Goal: Task Accomplishment & Management: Manage account settings

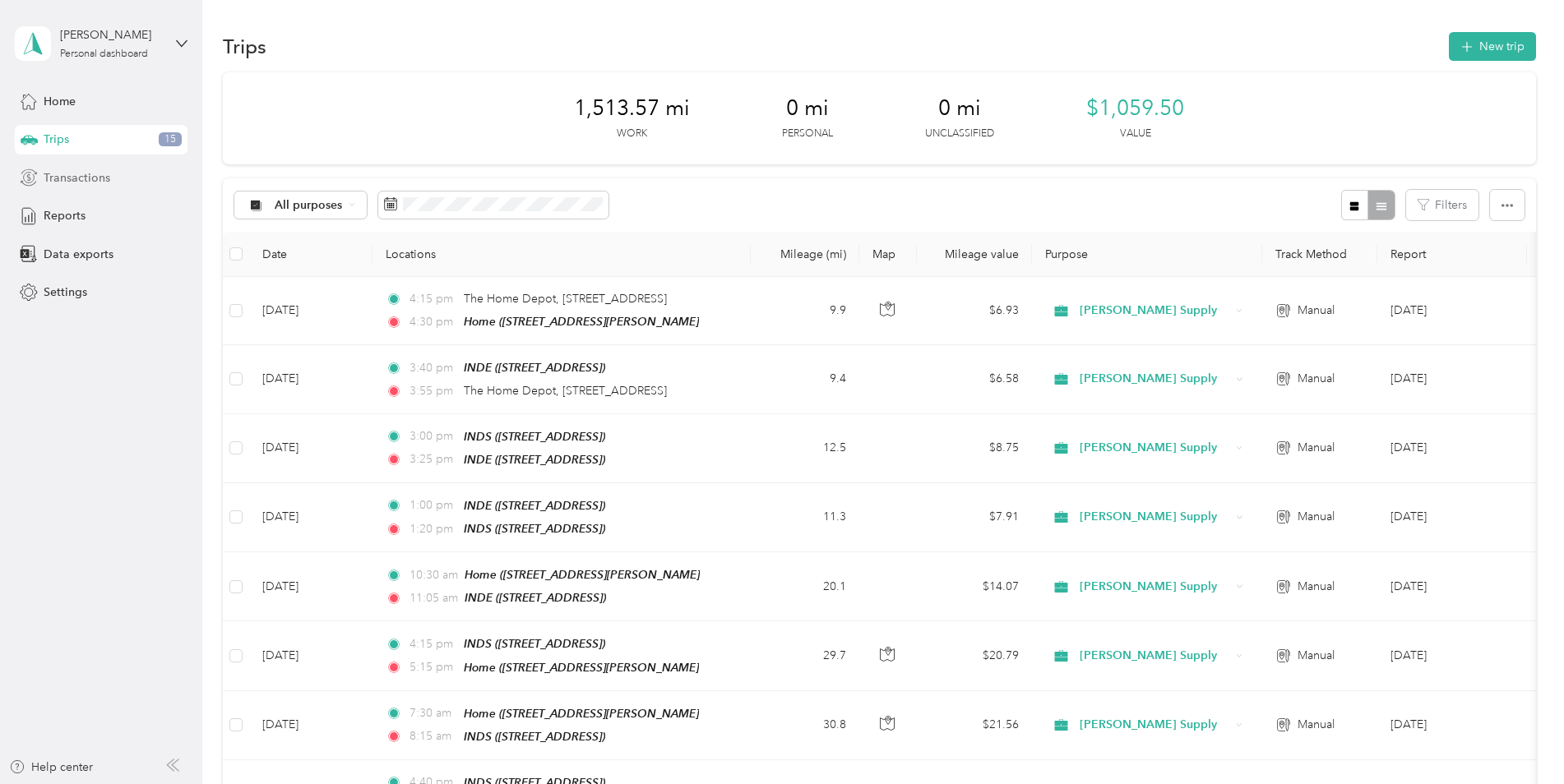
click at [113, 173] on div "Transactions" at bounding box center [101, 177] width 172 height 29
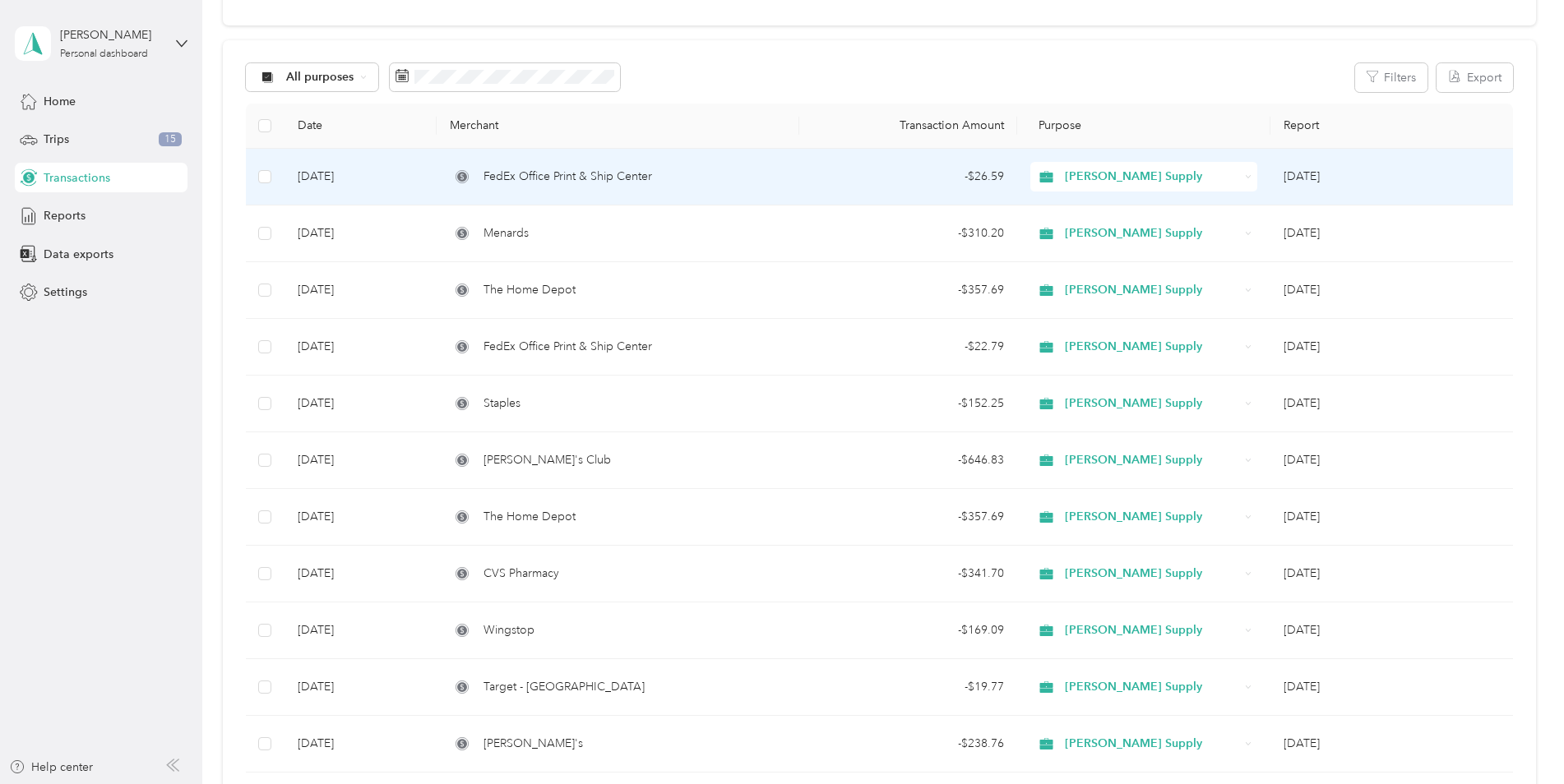
scroll to position [164, 0]
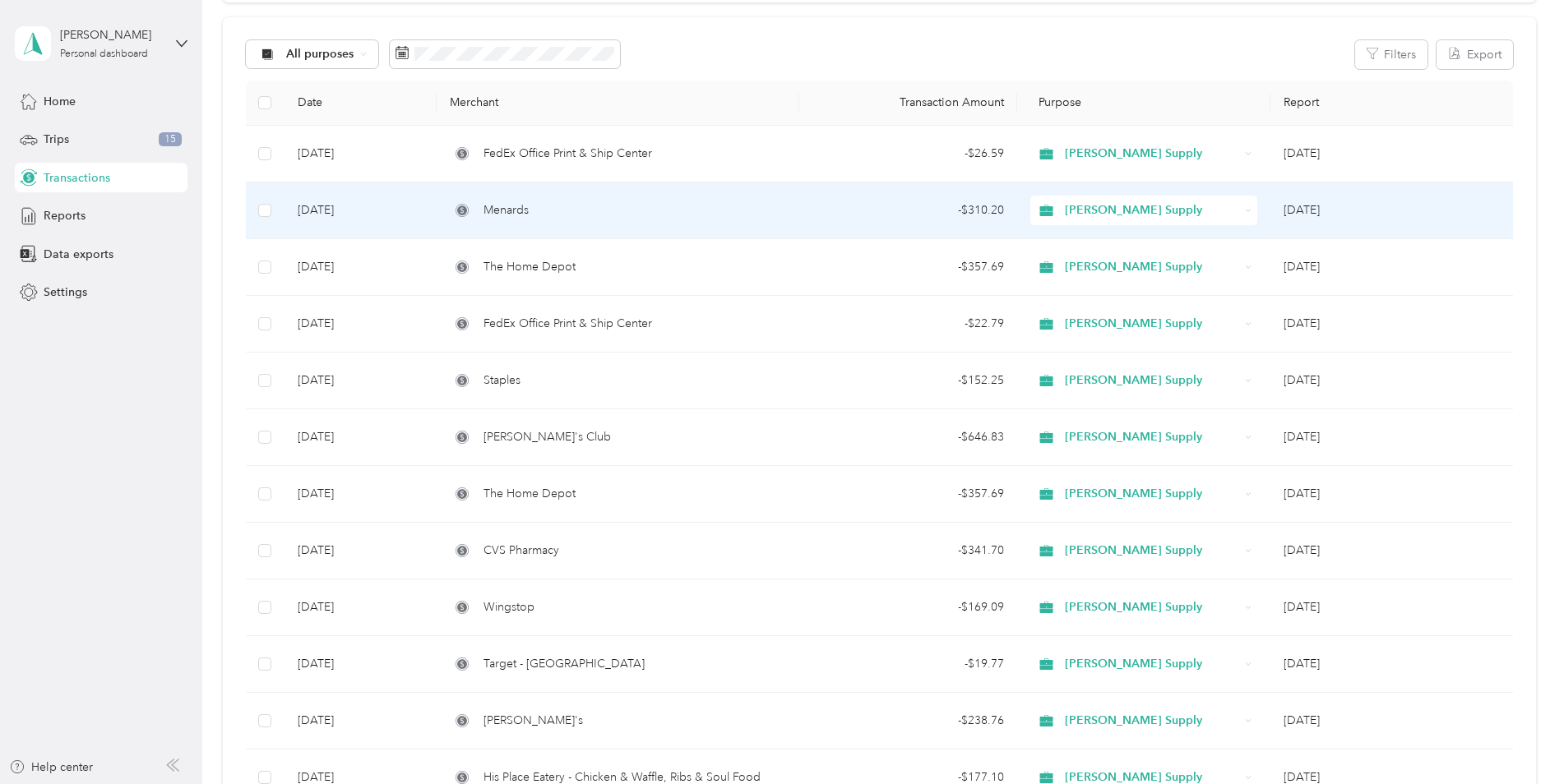
click at [567, 210] on div "Menards" at bounding box center [617, 210] width 336 height 18
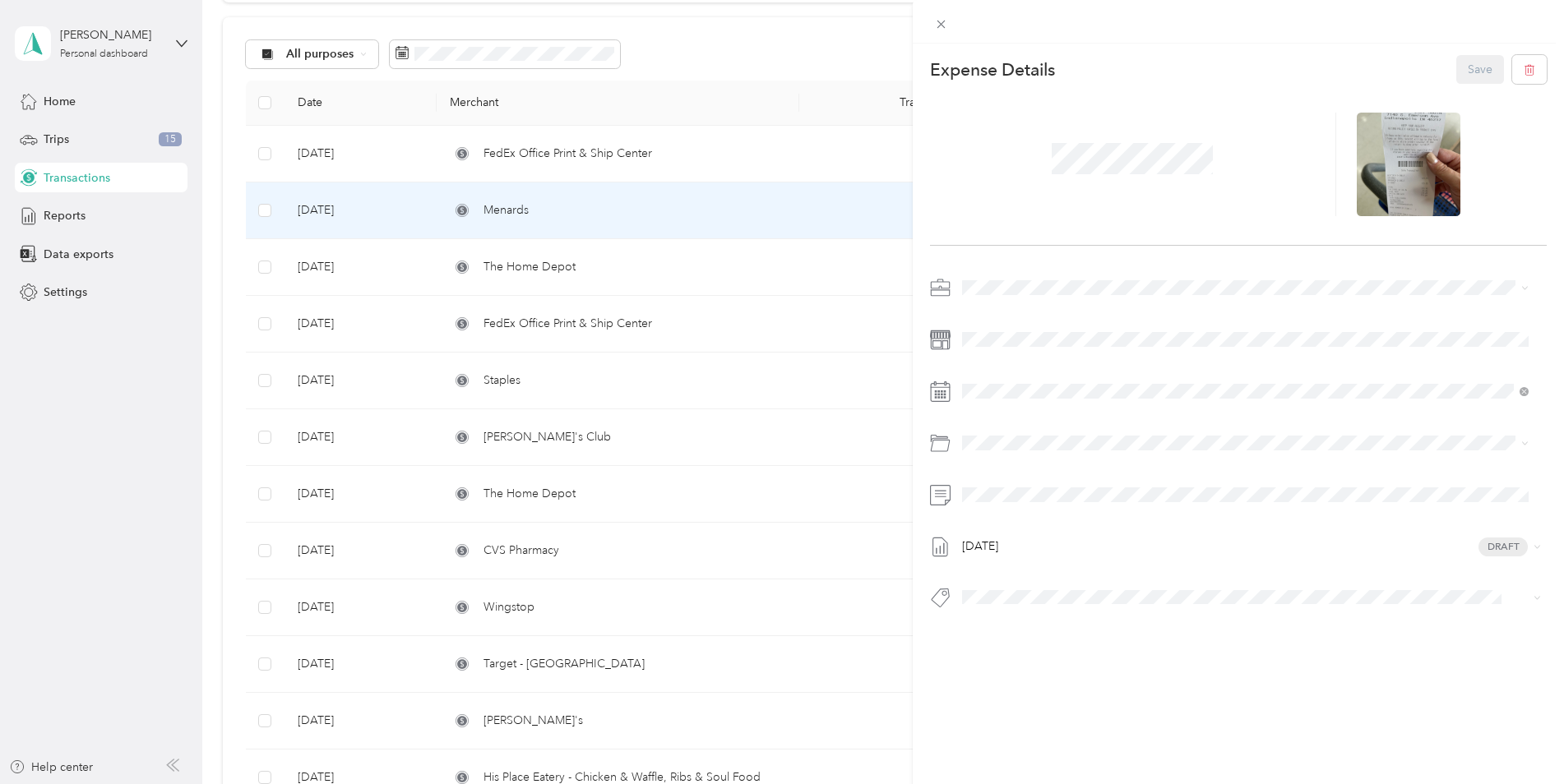
click at [578, 604] on div "This expense cannot be edited because it is either under review, approved, or p…" at bounding box center [782, 392] width 1564 height 784
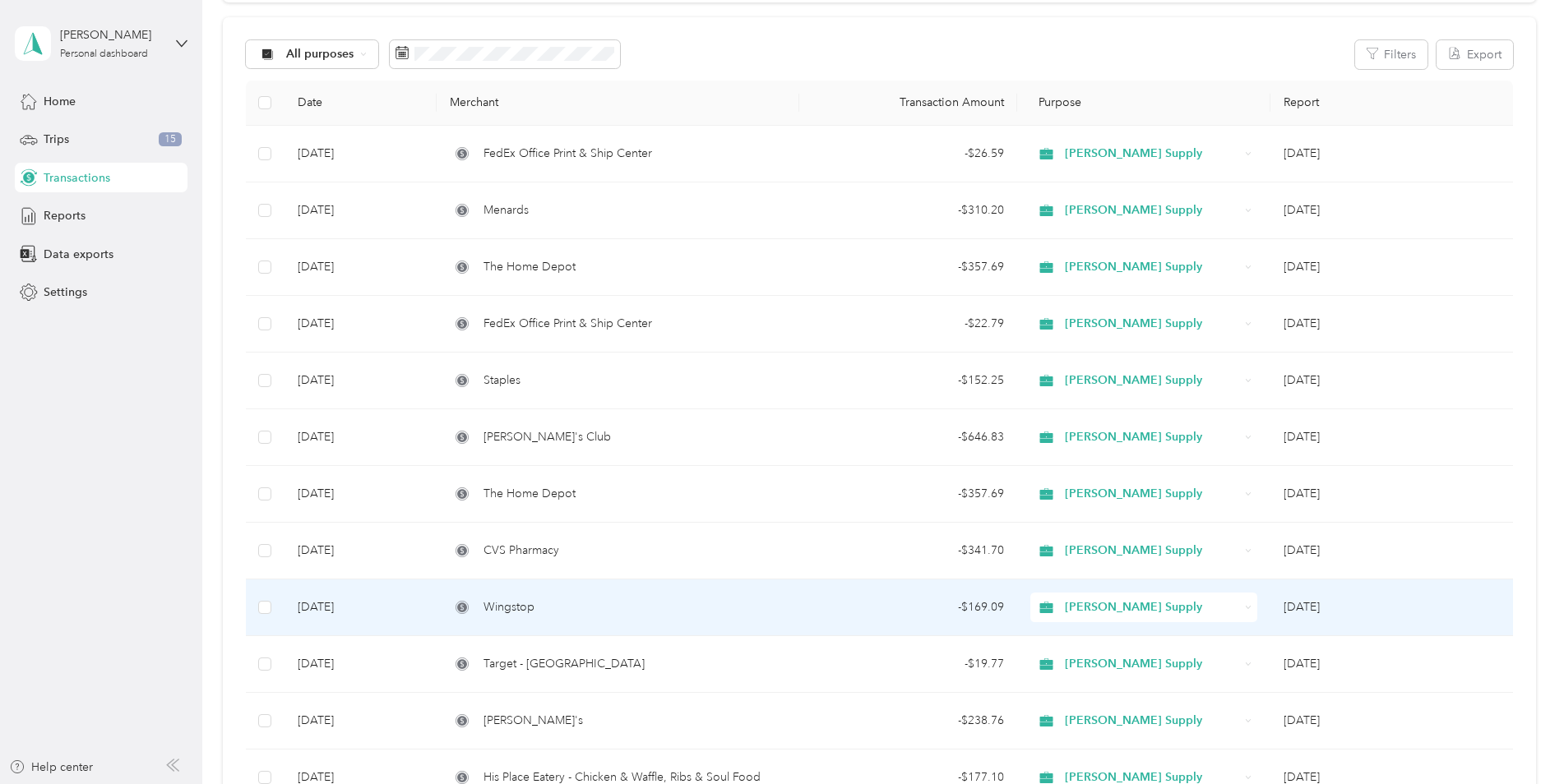
click at [462, 618] on td "Wingstop" at bounding box center [618, 608] width 362 height 57
